Goal: Book appointment/travel/reservation

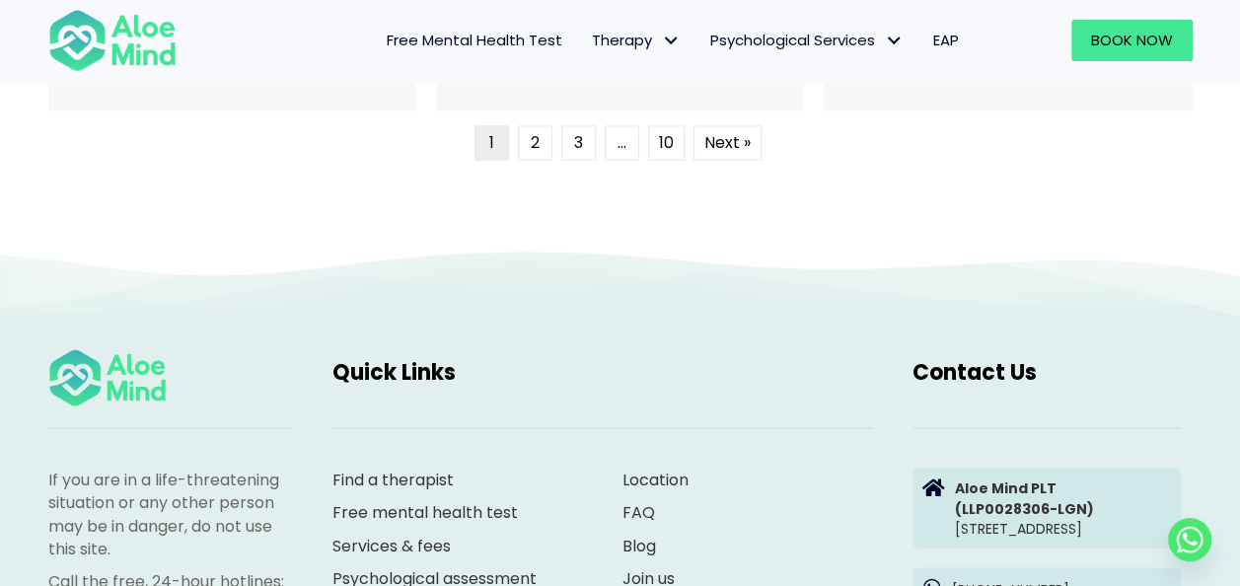
scroll to position [5427, 0]
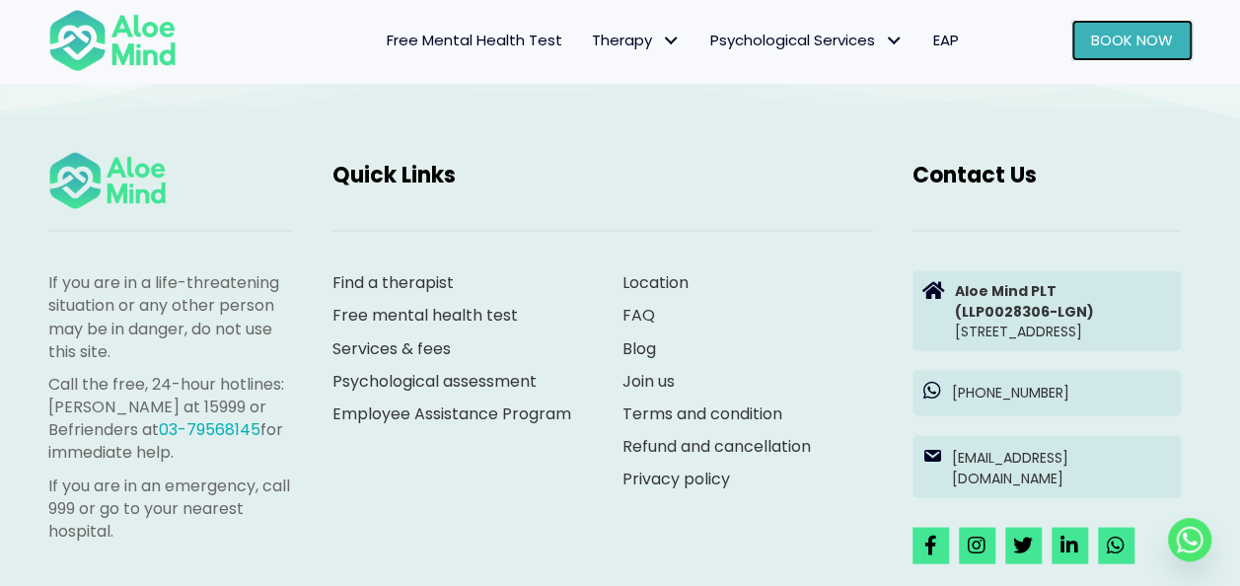
click at [1104, 33] on span "Book Now" at bounding box center [1132, 40] width 82 height 21
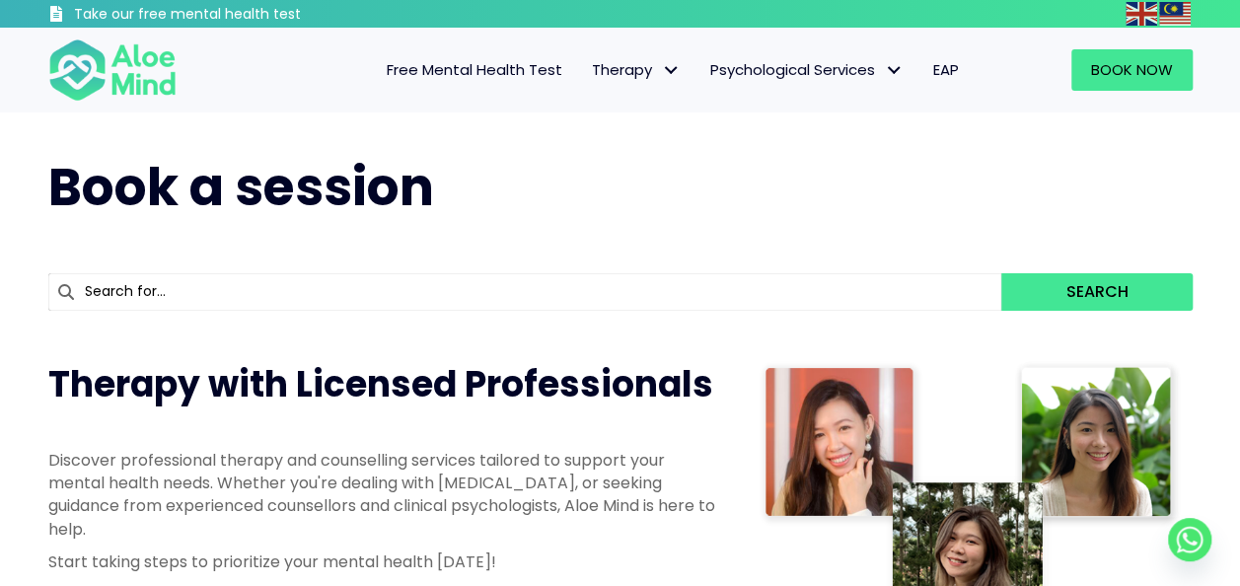
scroll to position [395, 0]
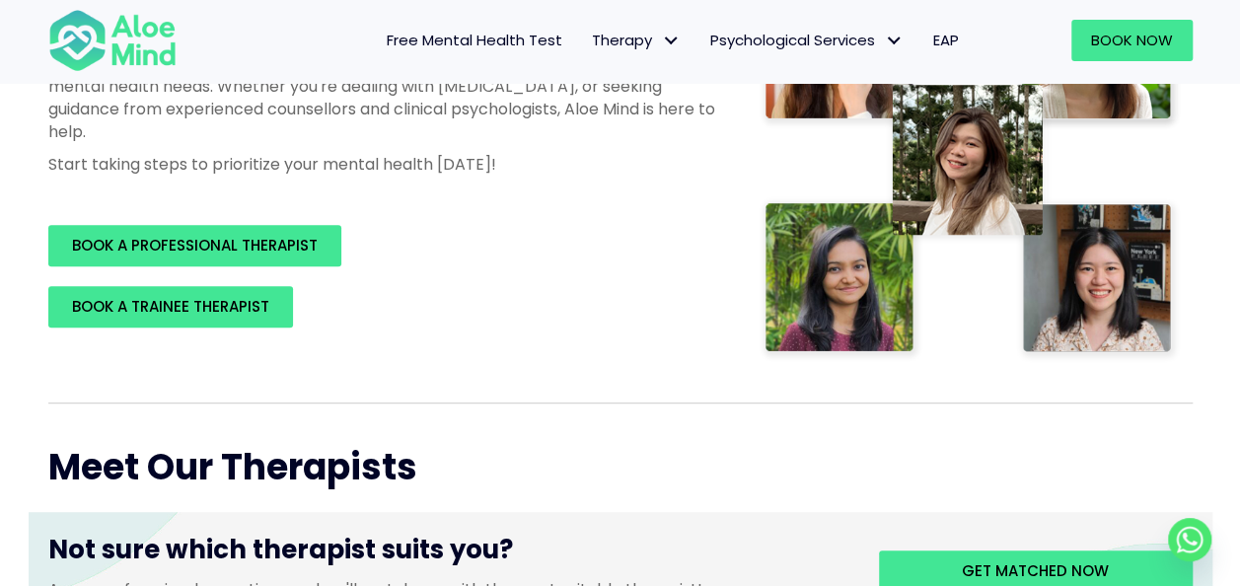
click at [302, 207] on div "Therapy with Licensed Professionals Discover professional therapy and counselli…" at bounding box center [384, 145] width 710 height 405
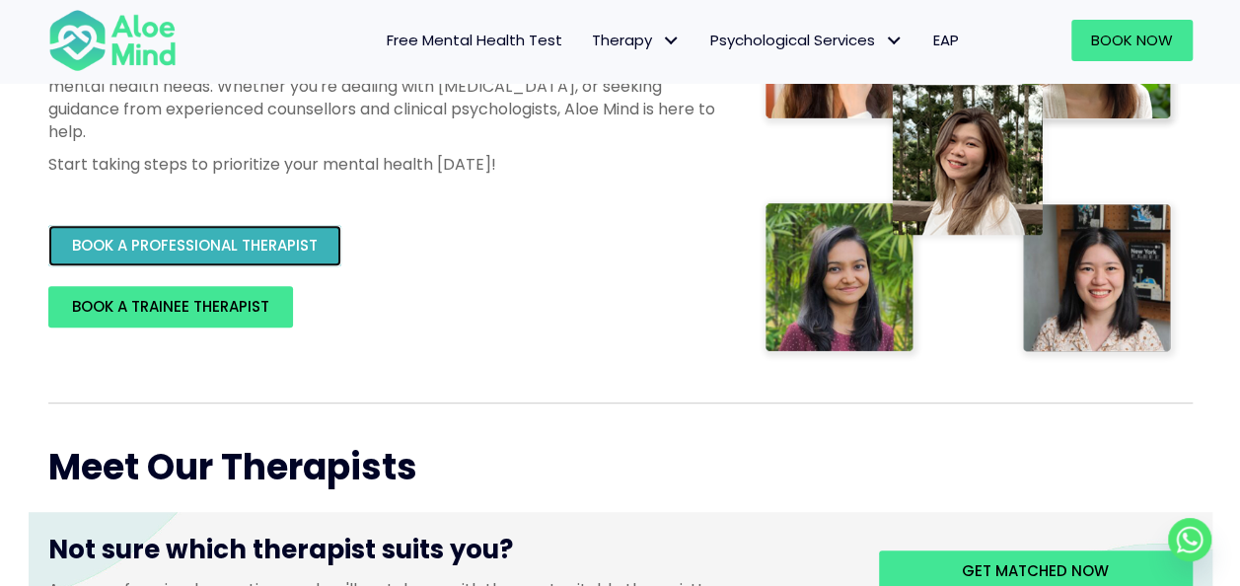
click at [296, 257] on link "BOOK A PROFESSIONAL THERAPIST" at bounding box center [194, 245] width 293 height 41
